Goal: Task Accomplishment & Management: Manage account settings

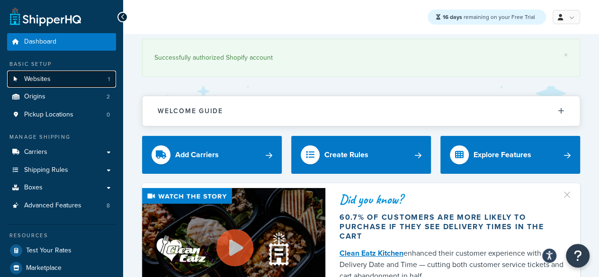
click at [60, 86] on link "Websites 1" at bounding box center [61, 79] width 109 height 18
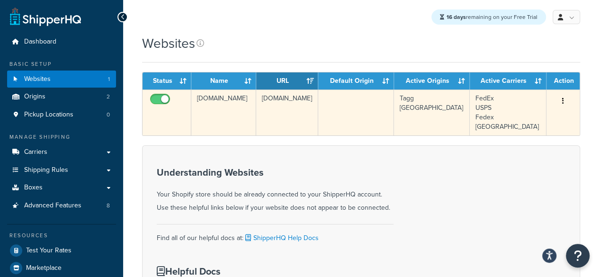
click at [266, 116] on td "[DOMAIN_NAME]" at bounding box center [287, 112] width 62 height 46
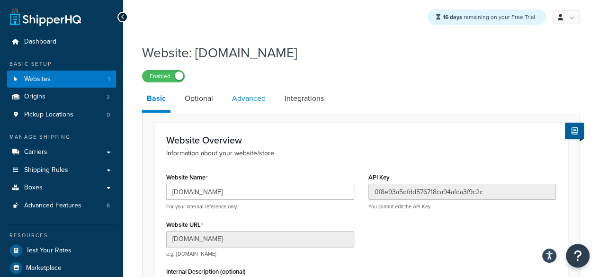
click at [247, 102] on link "Advanced" at bounding box center [248, 98] width 43 height 23
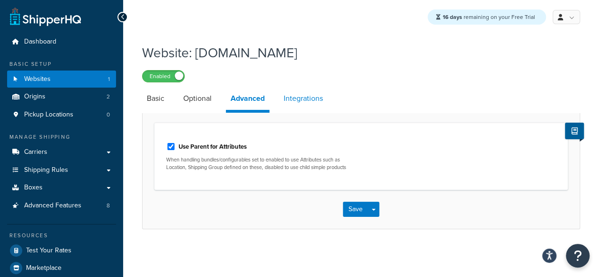
click at [306, 97] on link "Integrations" at bounding box center [303, 98] width 49 height 23
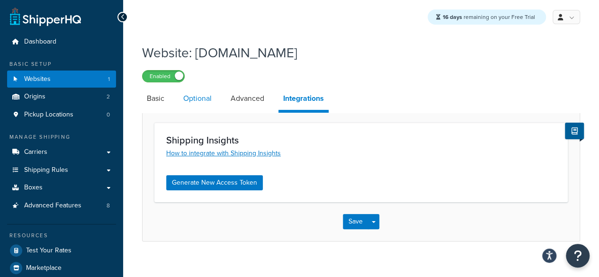
click at [203, 99] on link "Optional" at bounding box center [197, 98] width 38 height 23
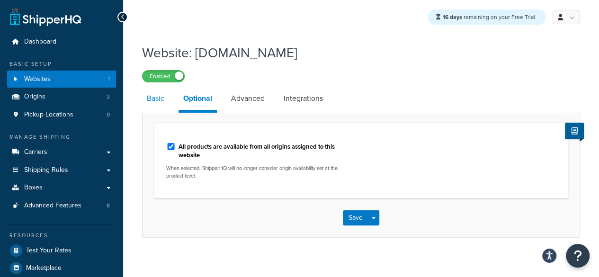
click at [158, 101] on link "Basic" at bounding box center [155, 98] width 27 height 23
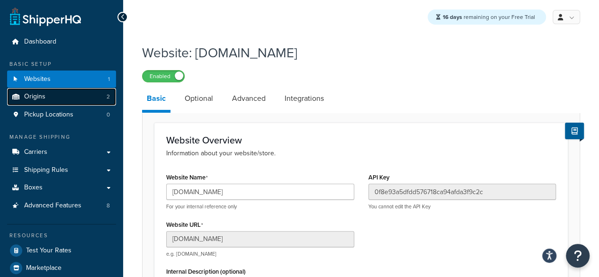
click at [79, 96] on link "Origins 2" at bounding box center [61, 97] width 109 height 18
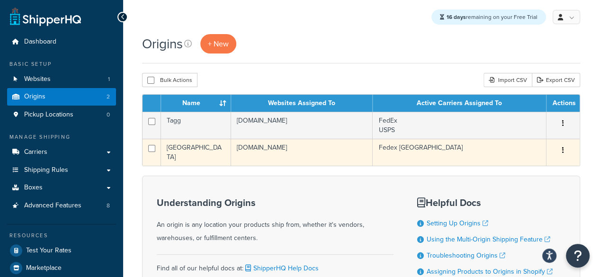
click at [255, 147] on td "[DOMAIN_NAME]" at bounding box center [302, 152] width 142 height 27
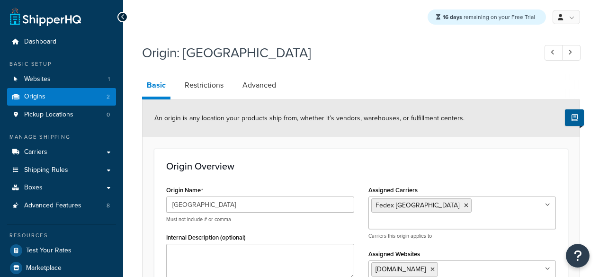
select select "1039"
click at [205, 86] on link "Restrictions" at bounding box center [204, 85] width 48 height 23
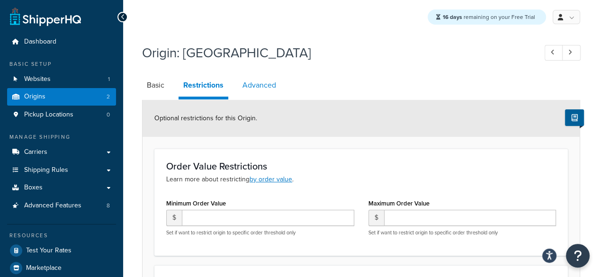
click at [261, 90] on link "Advanced" at bounding box center [259, 85] width 43 height 23
